Goal: Answer question/provide support: Share knowledge or assist other users

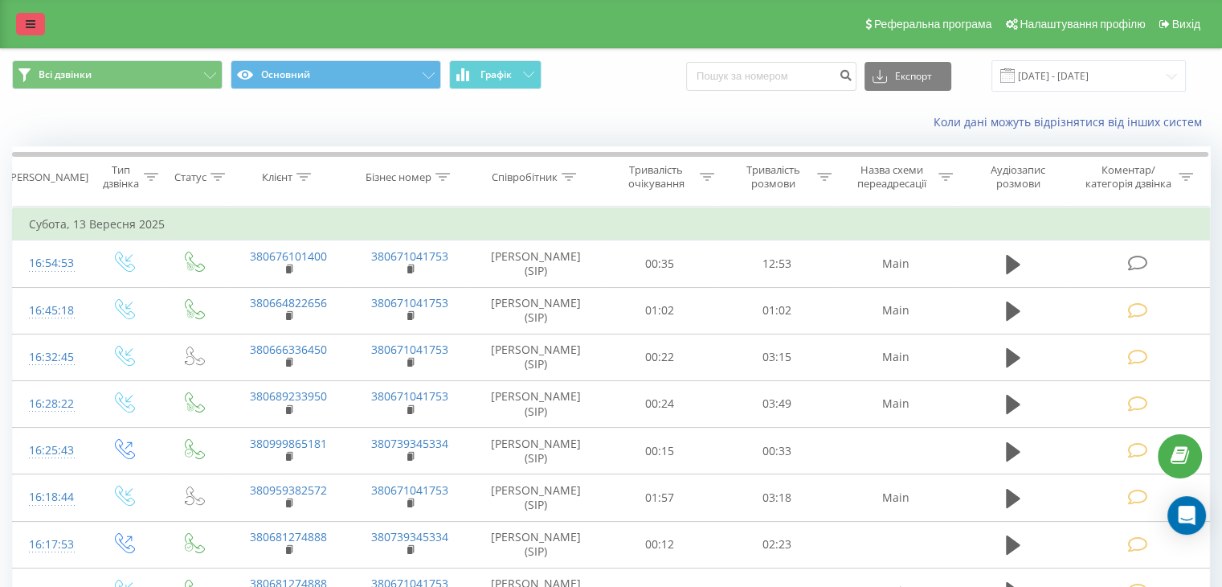
click at [24, 30] on link at bounding box center [30, 24] width 29 height 23
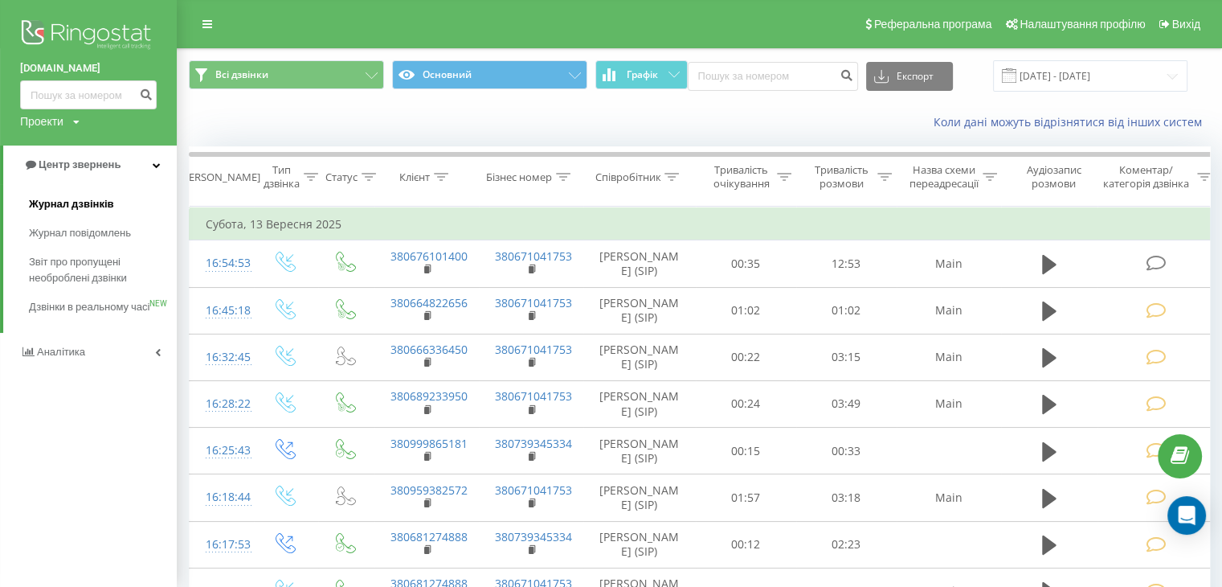
click at [106, 204] on span "Журнал дзвінків" at bounding box center [71, 204] width 85 height 16
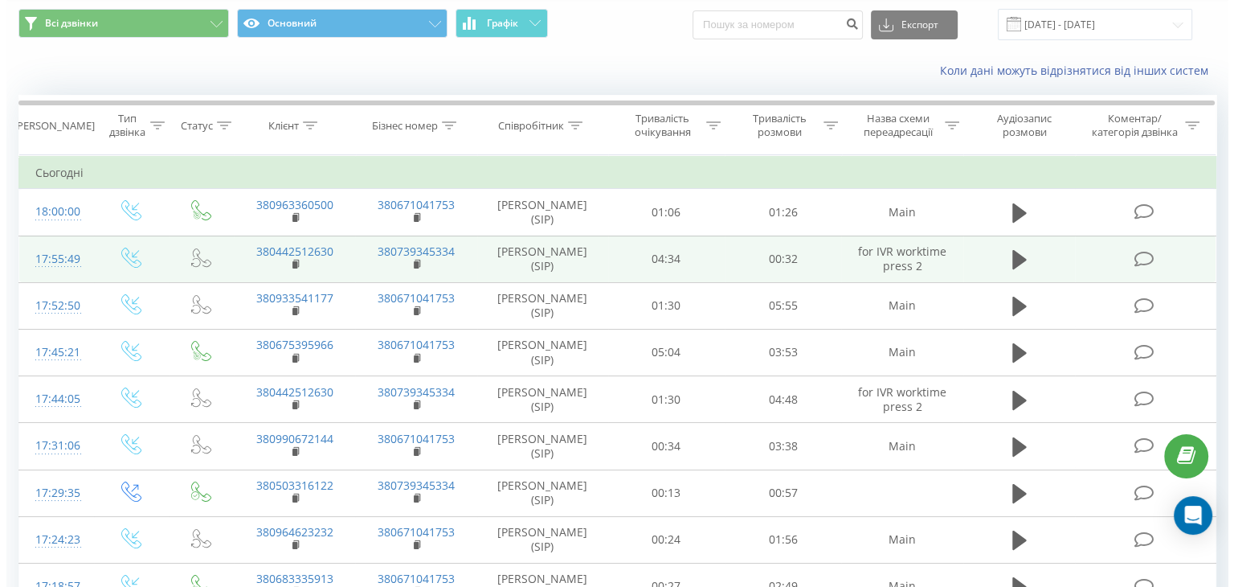
scroll to position [80, 0]
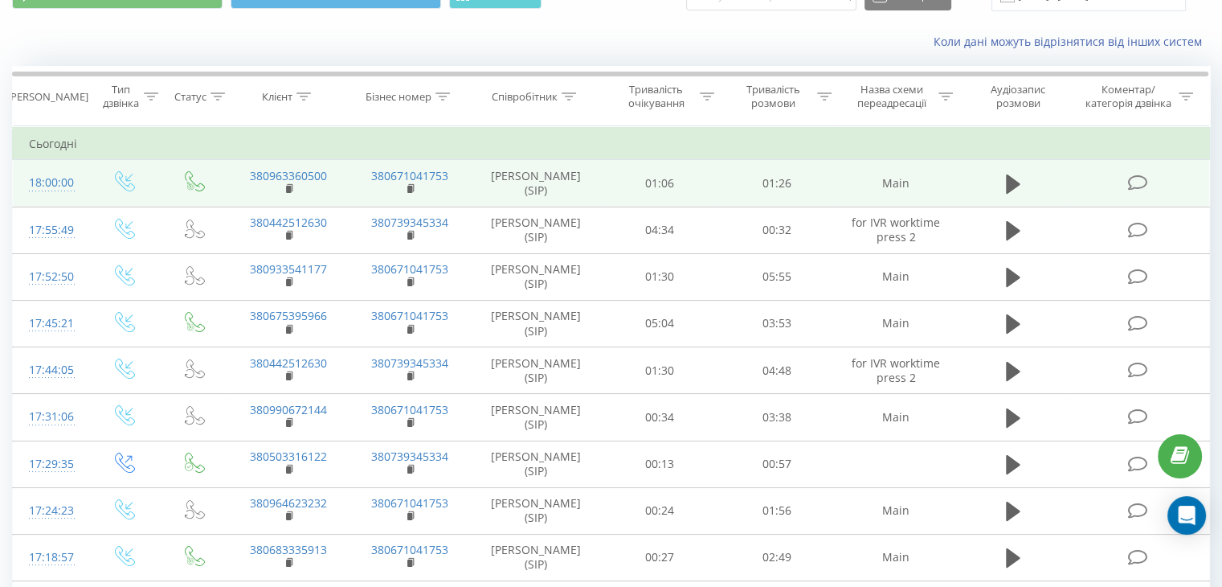
click at [1142, 182] on icon at bounding box center [1137, 182] width 20 height 17
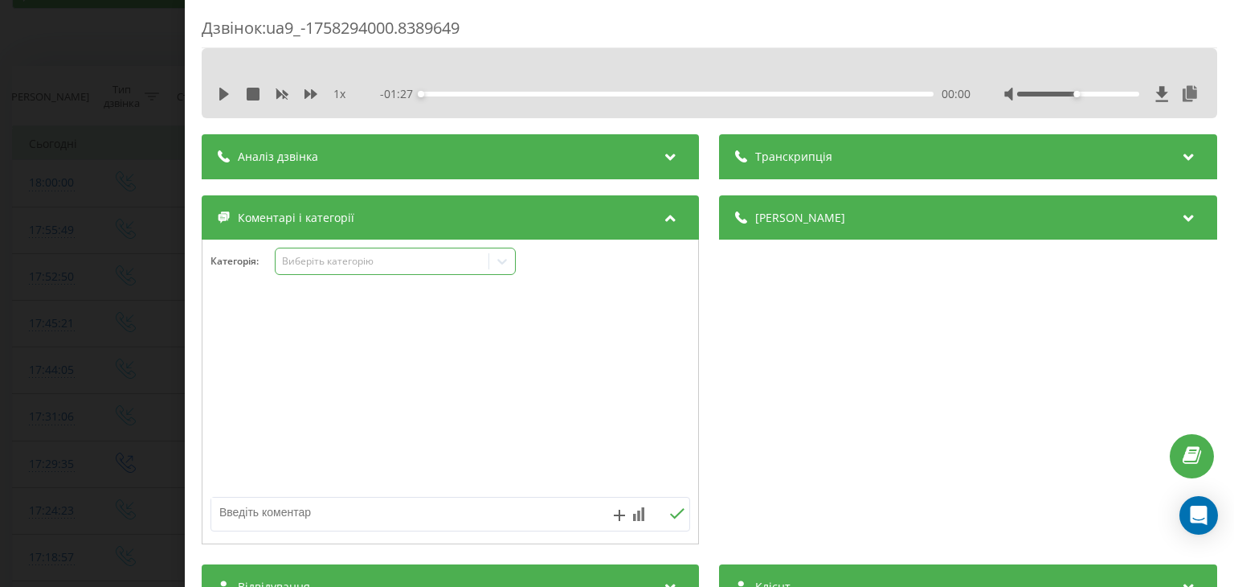
click at [336, 264] on div "Виберіть категорію" at bounding box center [382, 261] width 201 height 13
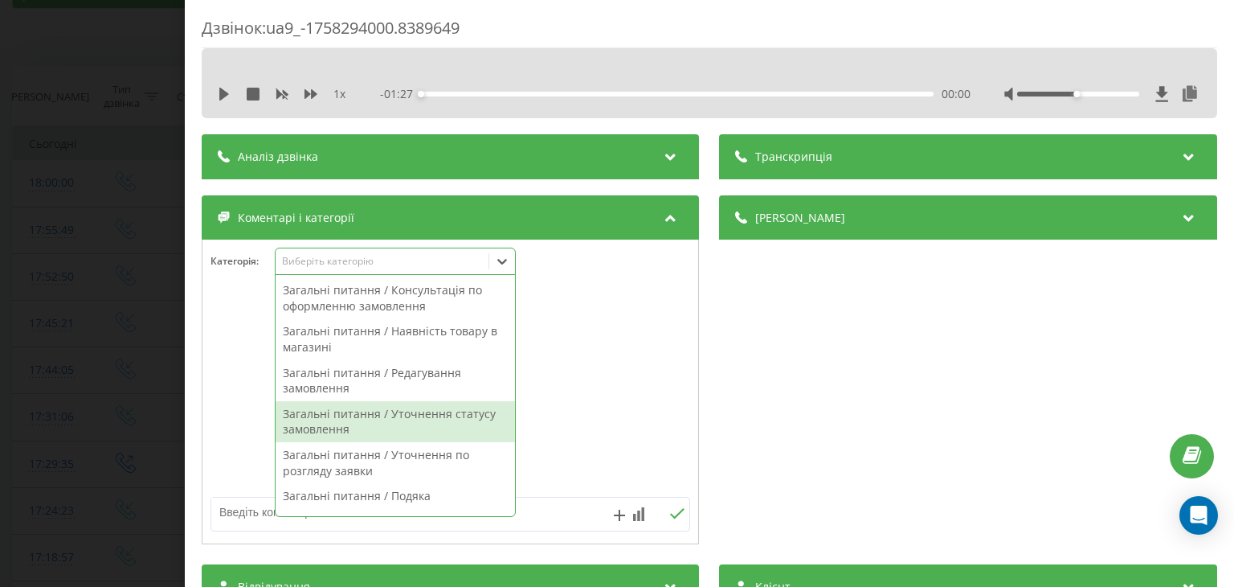
click at [463, 414] on div "Загальні питання / Уточнення статусу замовлення" at bounding box center [395, 421] width 239 height 41
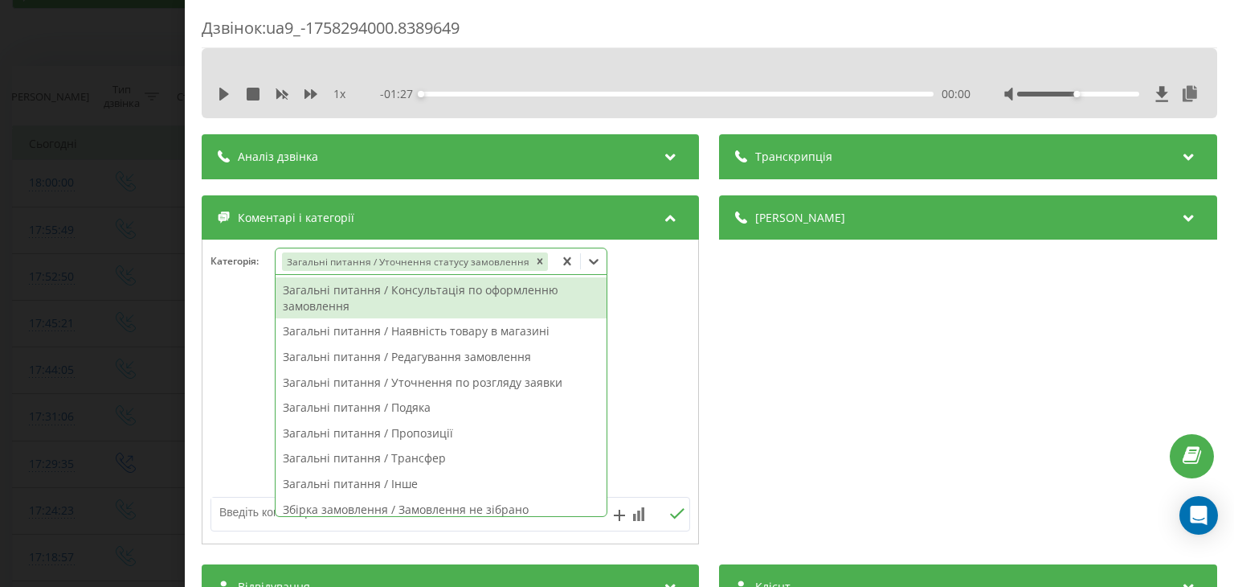
click at [448, 305] on div "Загальні питання / Консультація по оформленню замовлення" at bounding box center [441, 297] width 331 height 41
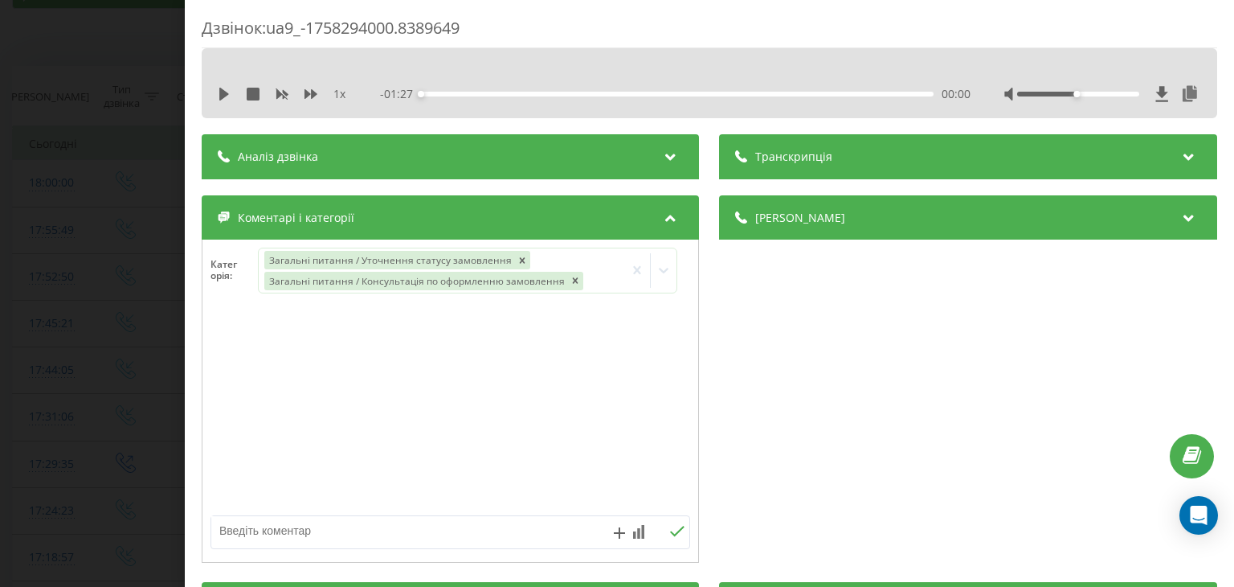
click at [248, 526] on textarea at bounding box center [402, 530] width 383 height 29
type textarea "уточнення щодо товарів"
click at [657, 266] on icon at bounding box center [665, 270] width 16 height 16
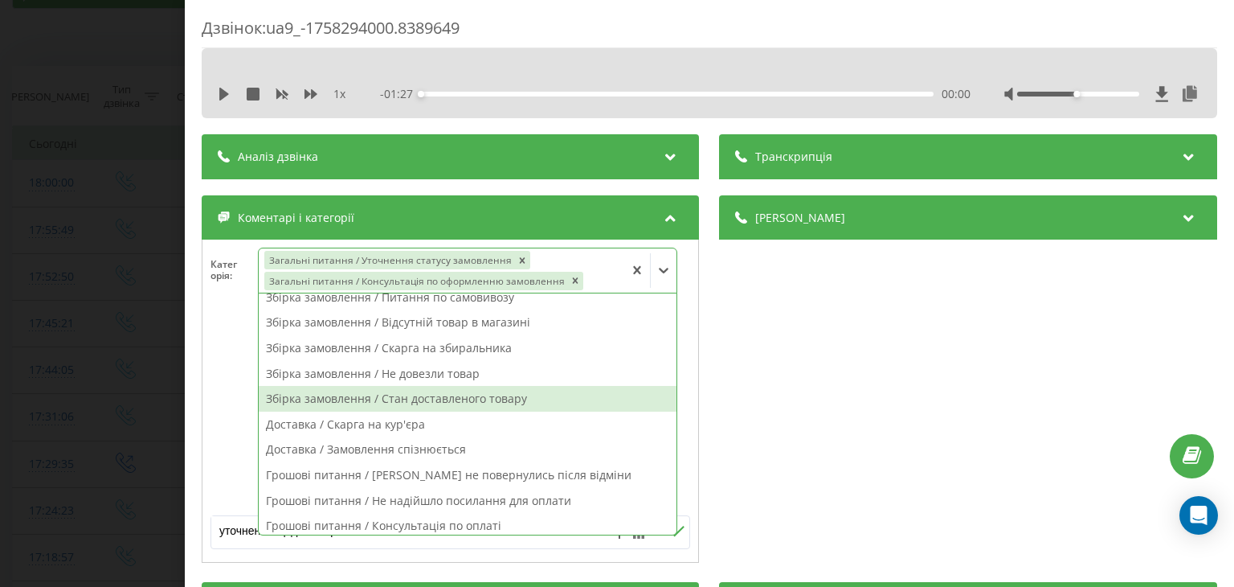
scroll to position [241, 0]
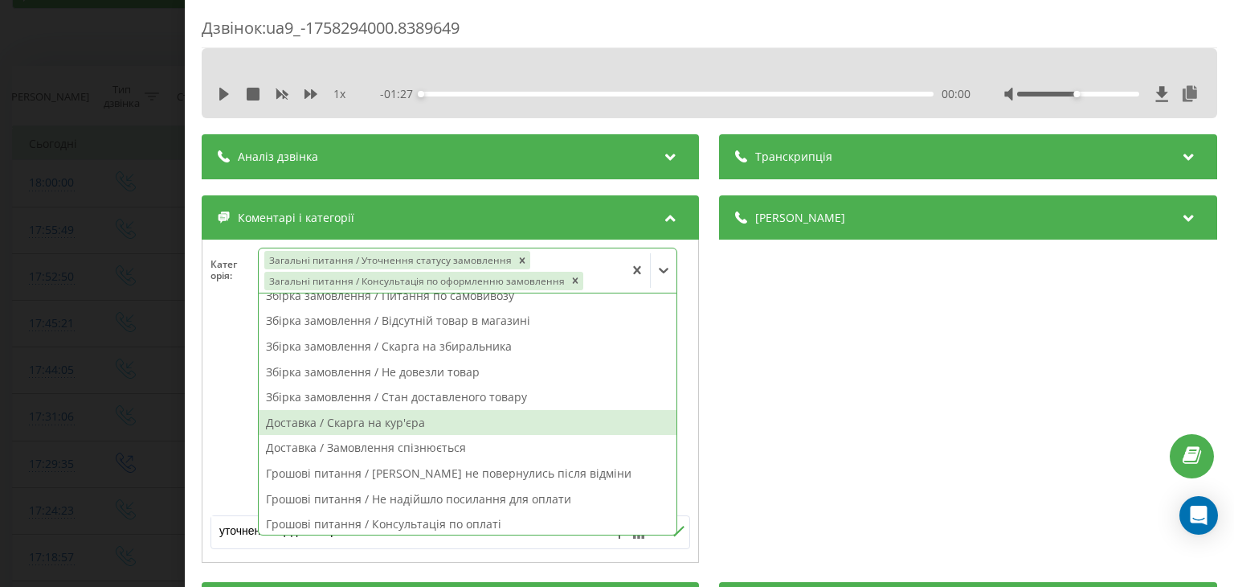
click at [239, 423] on div at bounding box center [451, 410] width 496 height 193
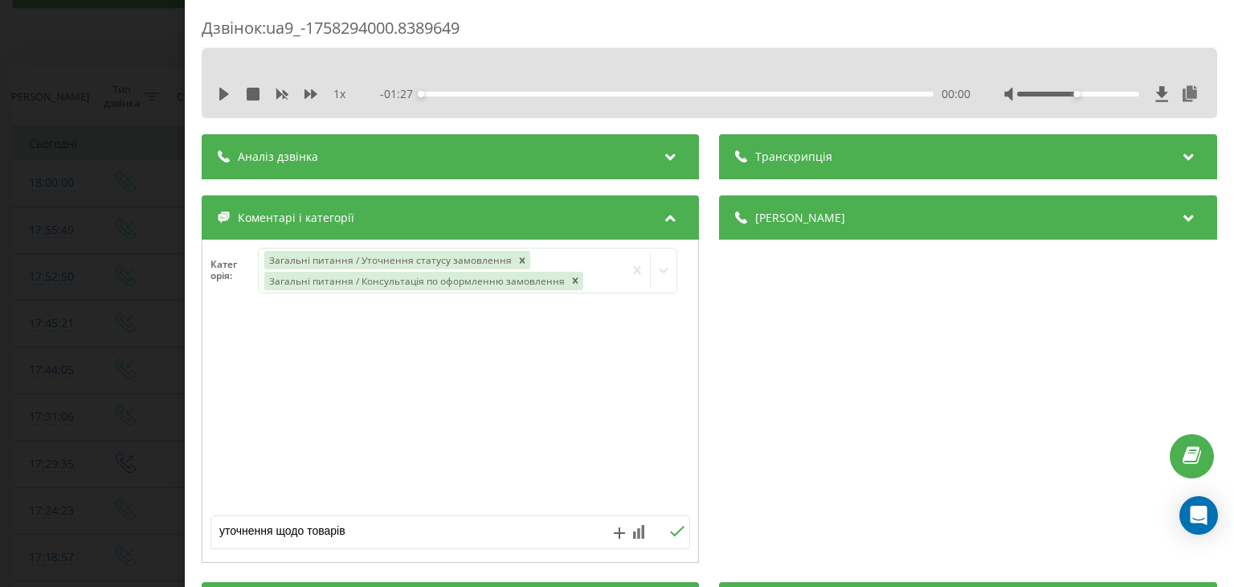
click at [673, 529] on icon at bounding box center [677, 531] width 15 height 11
click at [151, 265] on div "Дзвінок : ua9_-1758294000.8389649 1 x - 01:27 00:00 00:00 Транскрипція Для AI-а…" at bounding box center [617, 293] width 1234 height 587
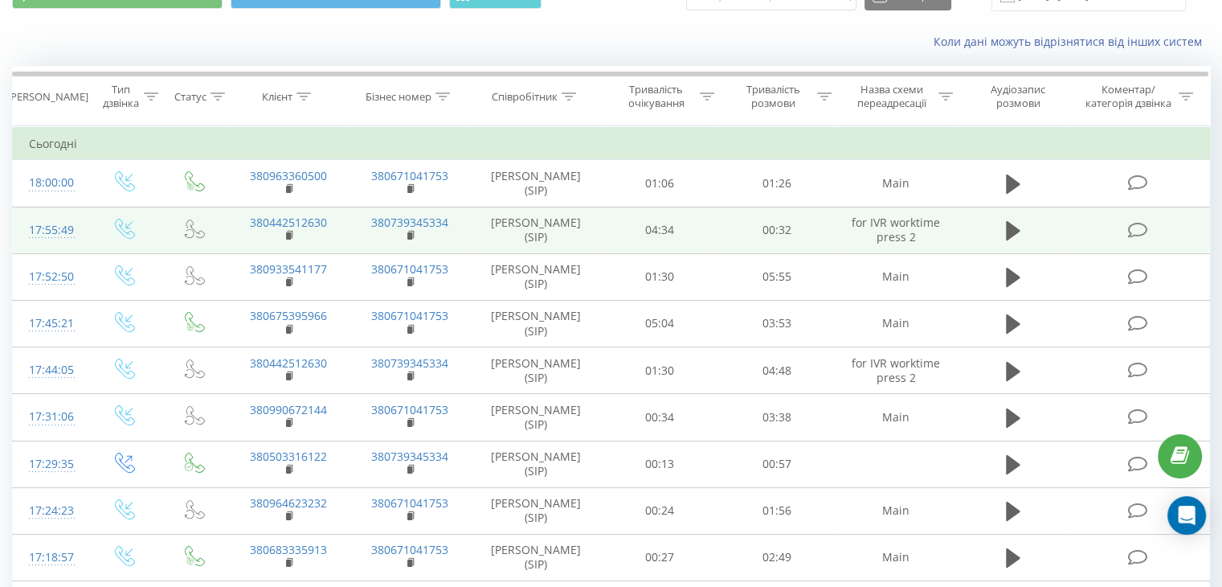
click at [1130, 229] on icon at bounding box center [1137, 230] width 20 height 17
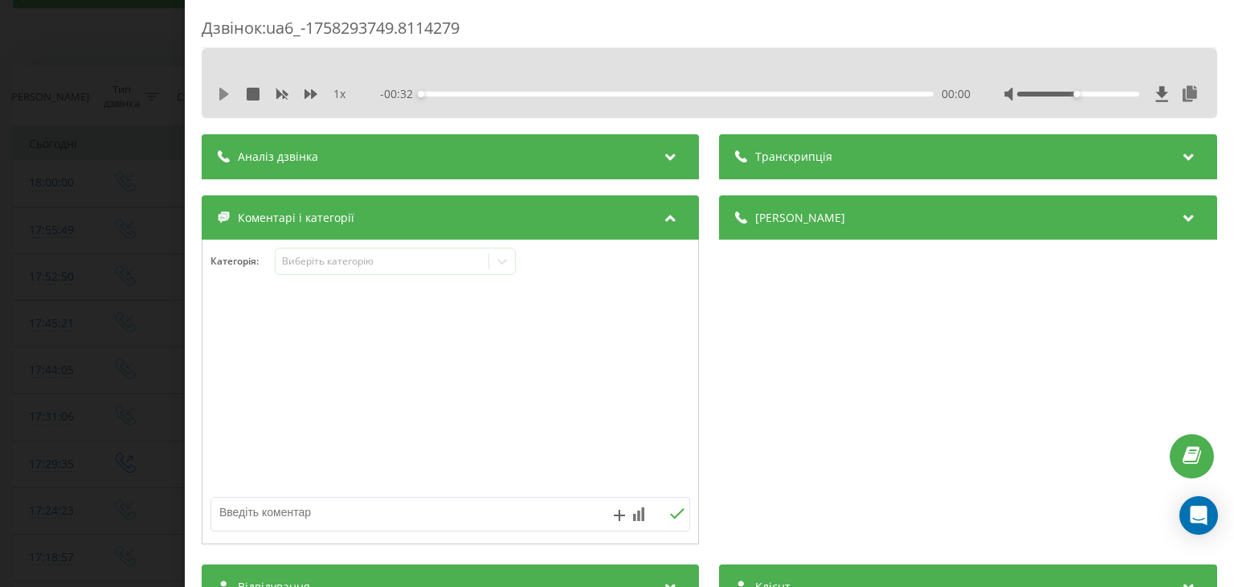
click at [222, 94] on icon at bounding box center [224, 94] width 10 height 13
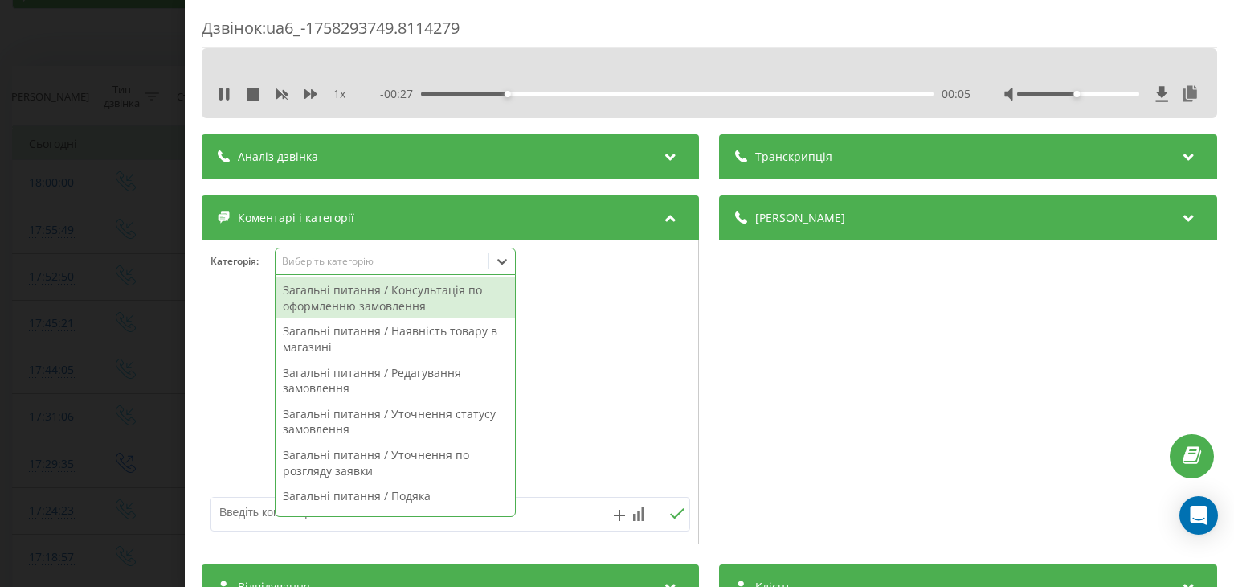
click at [406, 265] on div "Виберіть категорію" at bounding box center [382, 261] width 201 height 13
click at [248, 96] on icon at bounding box center [253, 94] width 13 height 13
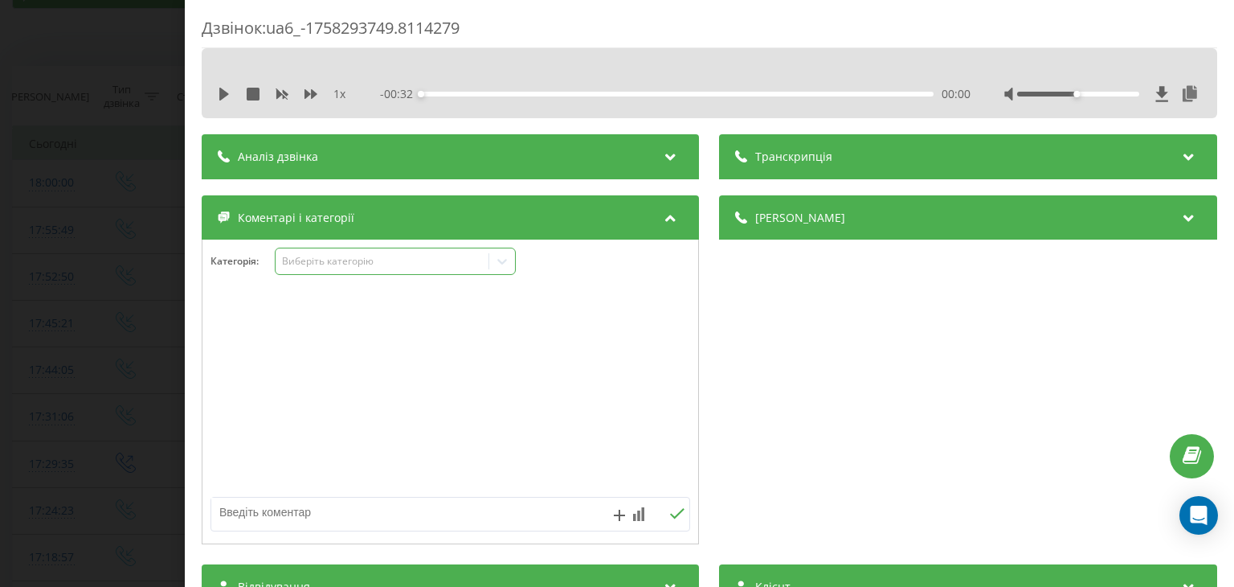
click at [370, 273] on div "Виберіть категорію" at bounding box center [395, 261] width 241 height 27
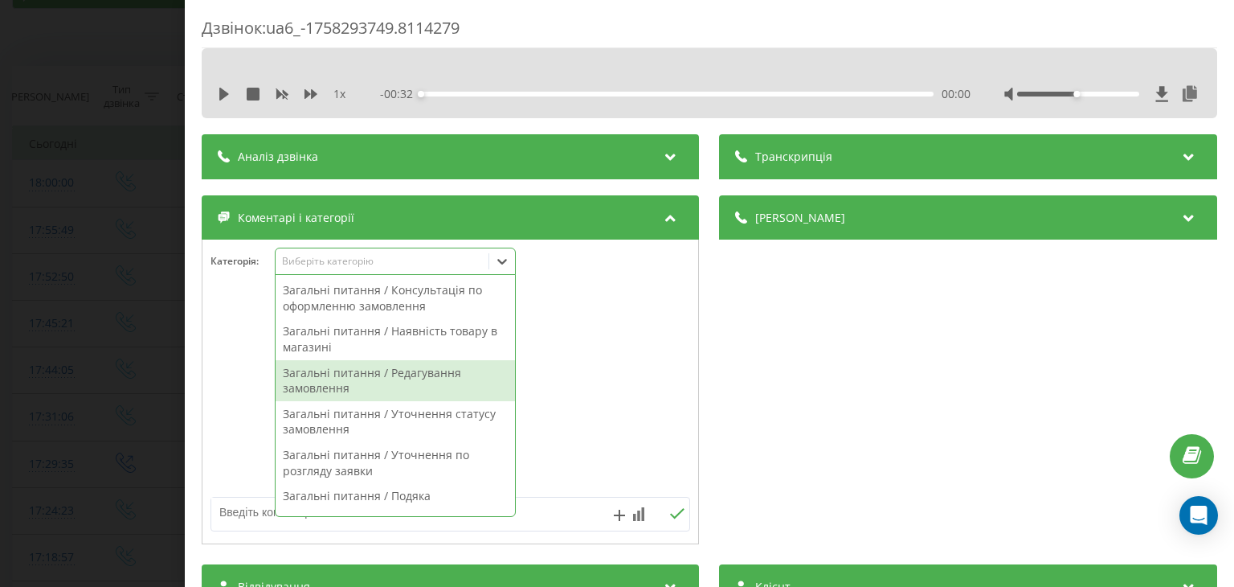
click at [598, 349] on div at bounding box center [451, 392] width 496 height 193
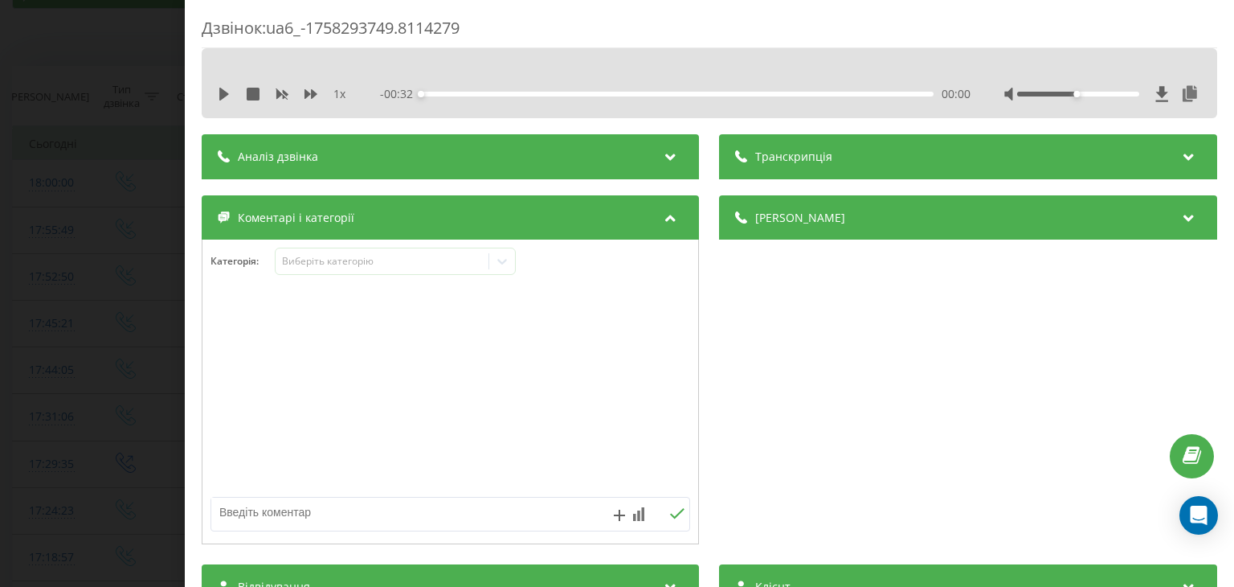
click at [128, 245] on div "Дзвінок : ua6_-1758293749.8114279 1 x - 00:32 00:00 00:00 Транскрипція Для AI-а…" at bounding box center [617, 293] width 1234 height 587
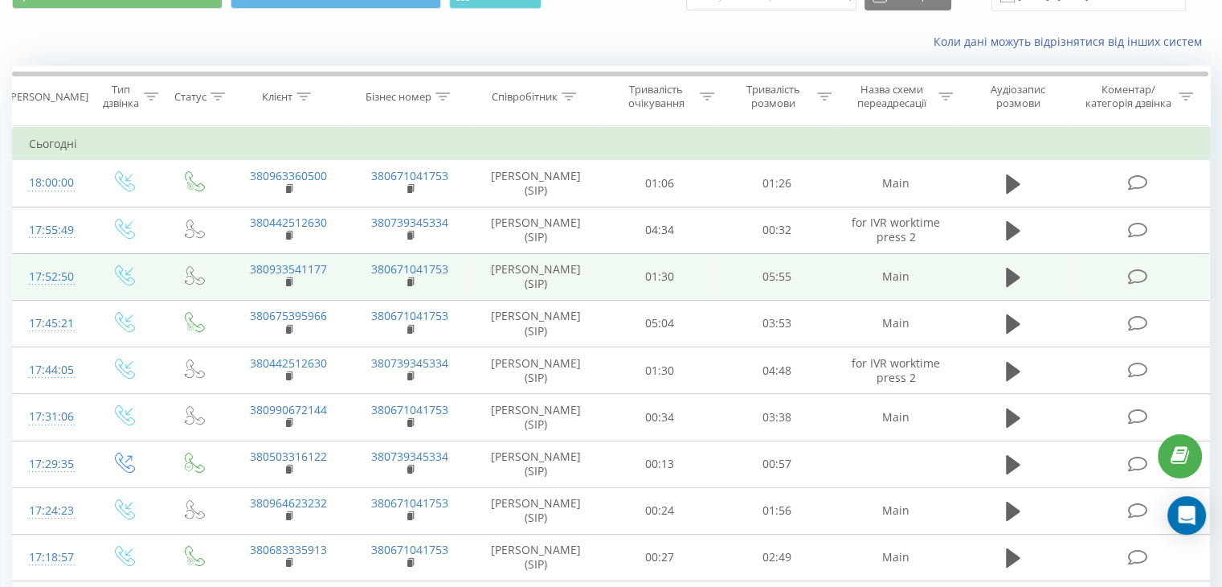
click at [1138, 274] on icon at bounding box center [1137, 276] width 20 height 17
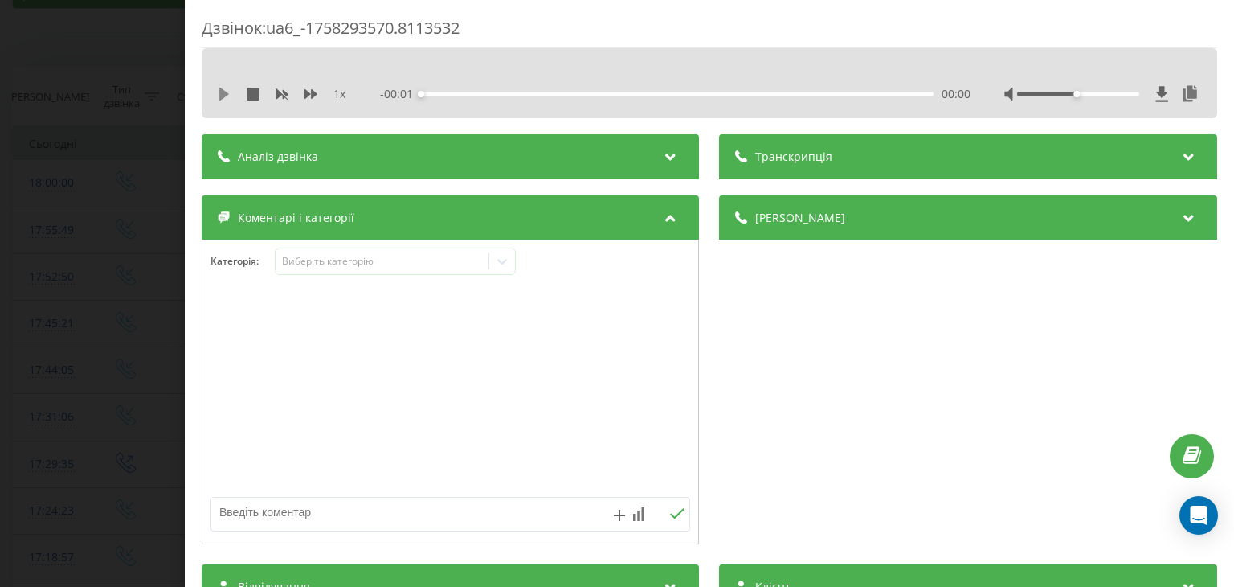
click at [228, 92] on icon at bounding box center [224, 94] width 13 height 13
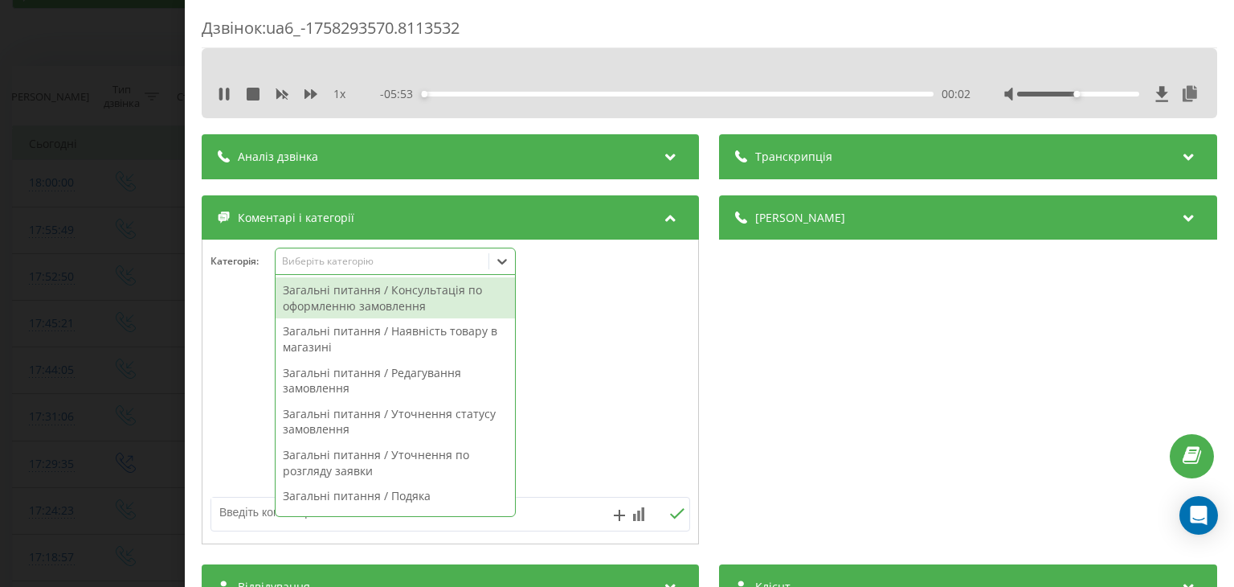
click at [326, 266] on div "Виберіть категорію" at bounding box center [382, 261] width 201 height 13
click at [391, 425] on div "Загальні питання / Уточнення статусу замовлення" at bounding box center [395, 421] width 239 height 41
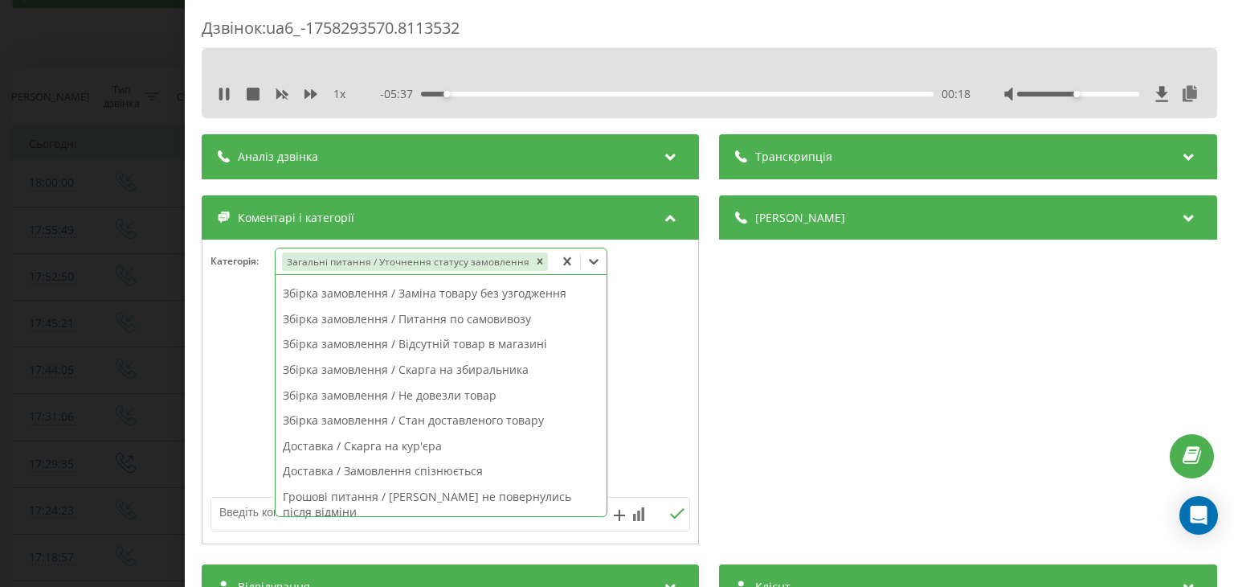
scroll to position [161, 0]
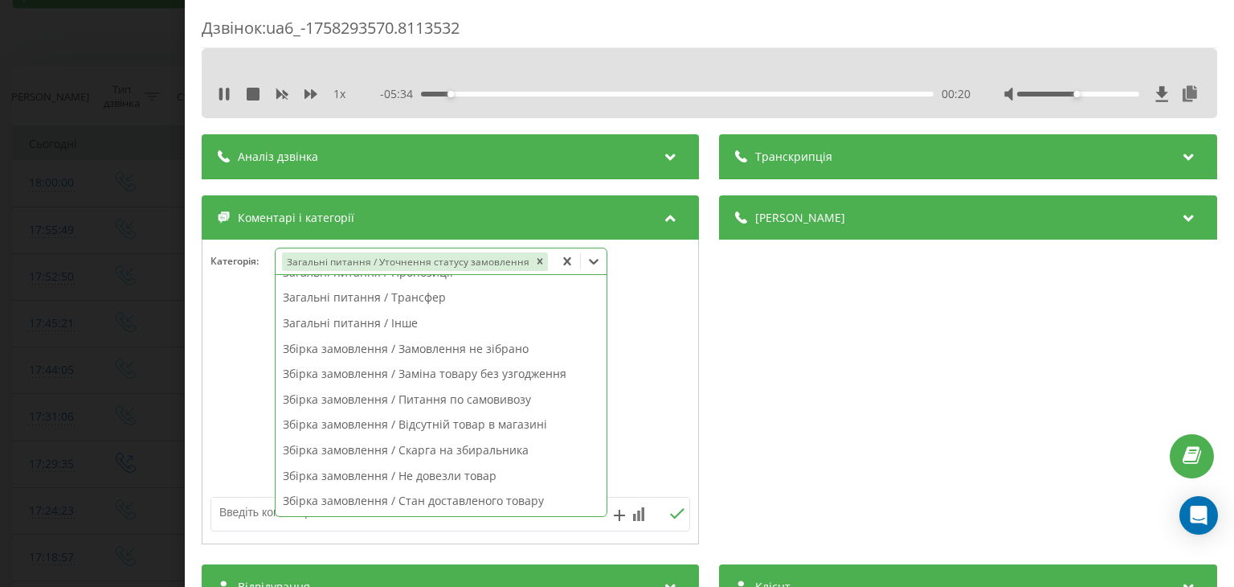
click at [495, 354] on div "Збірка замовлення / Замовлення не зібрано" at bounding box center [441, 349] width 331 height 26
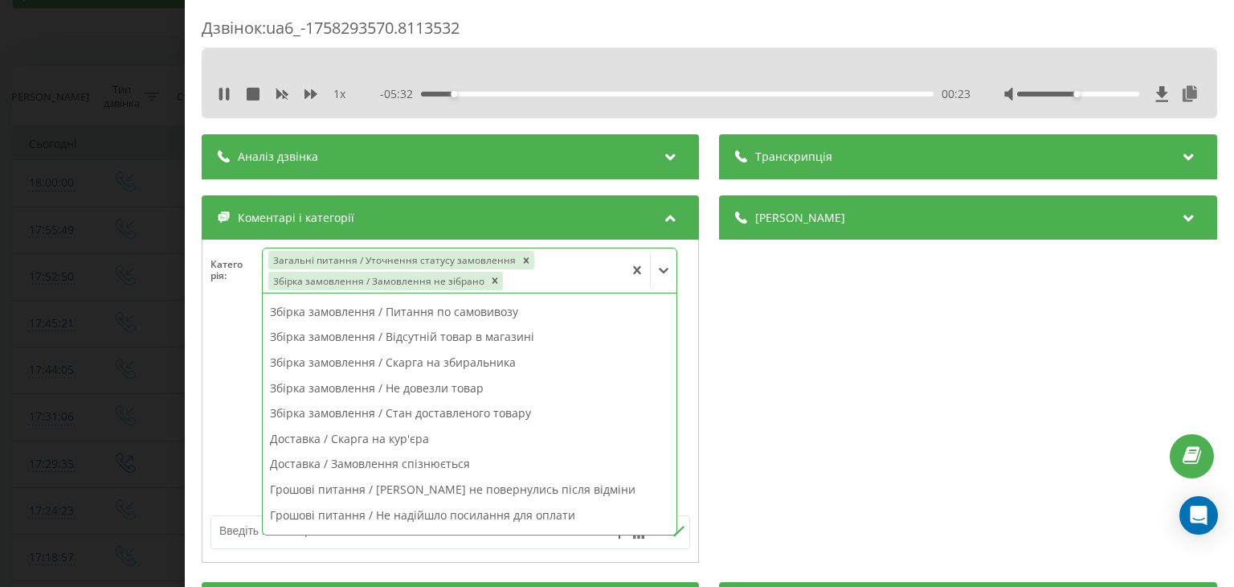
scroll to position [305, 0]
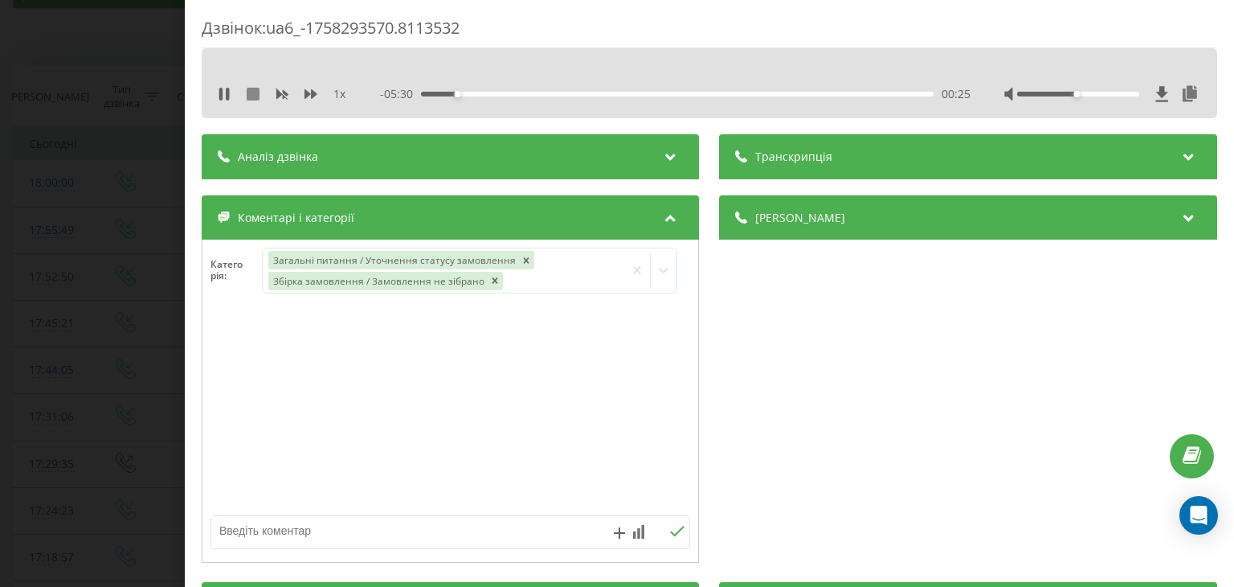
click at [254, 98] on icon at bounding box center [253, 94] width 13 height 13
